Goal: Find specific page/section: Find specific page/section

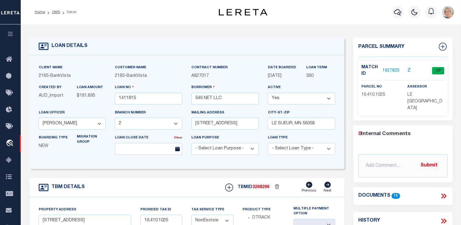
select select "12348"
select select "4781"
select select "NonEscrow"
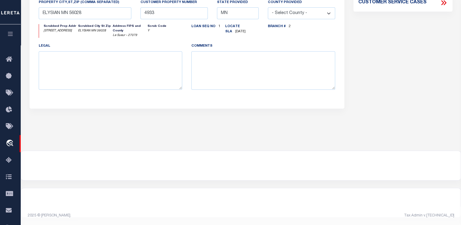
scroll to position [245, 0]
click at [11, 32] on icon "button" at bounding box center [10, 33] width 7 height 5
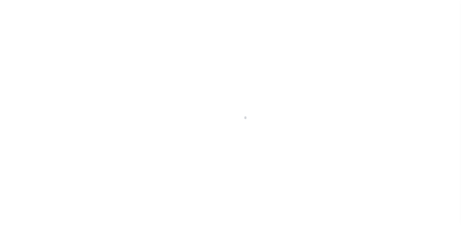
scroll to position [73, 0]
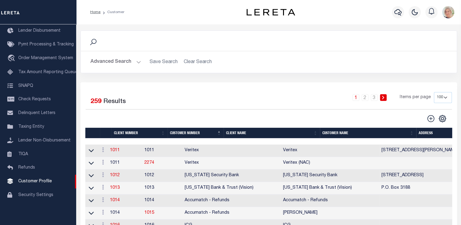
click at [238, 134] on th "Client Name" at bounding box center [272, 133] width 96 height 11
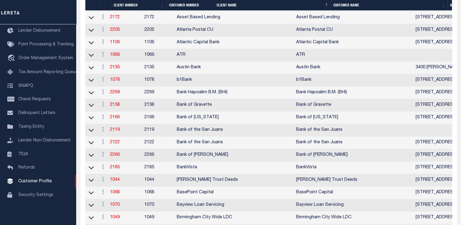
scroll to position [244, 0]
